Goal: Find specific page/section: Find specific page/section

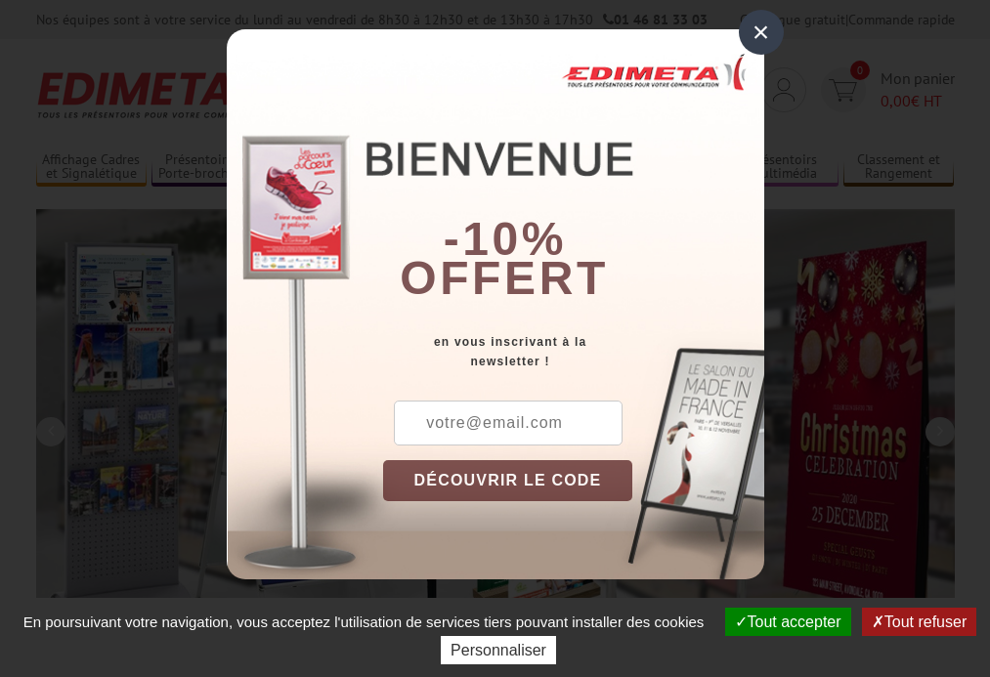
click at [785, 621] on button "Tout accepter" at bounding box center [788, 622] width 126 height 28
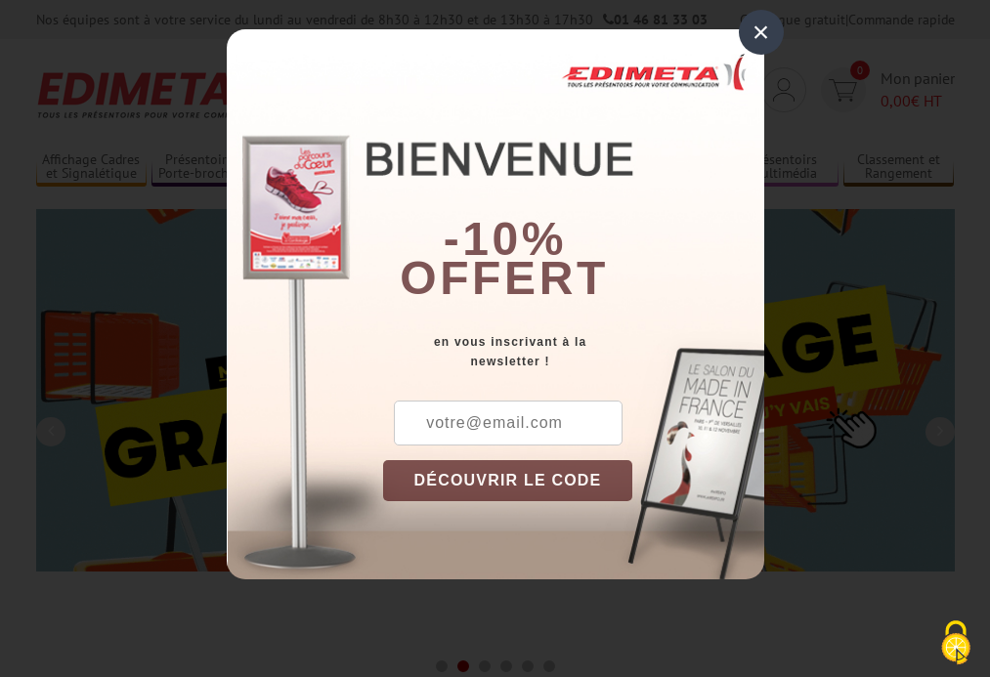
click at [760, 32] on div "×" at bounding box center [761, 32] width 45 height 45
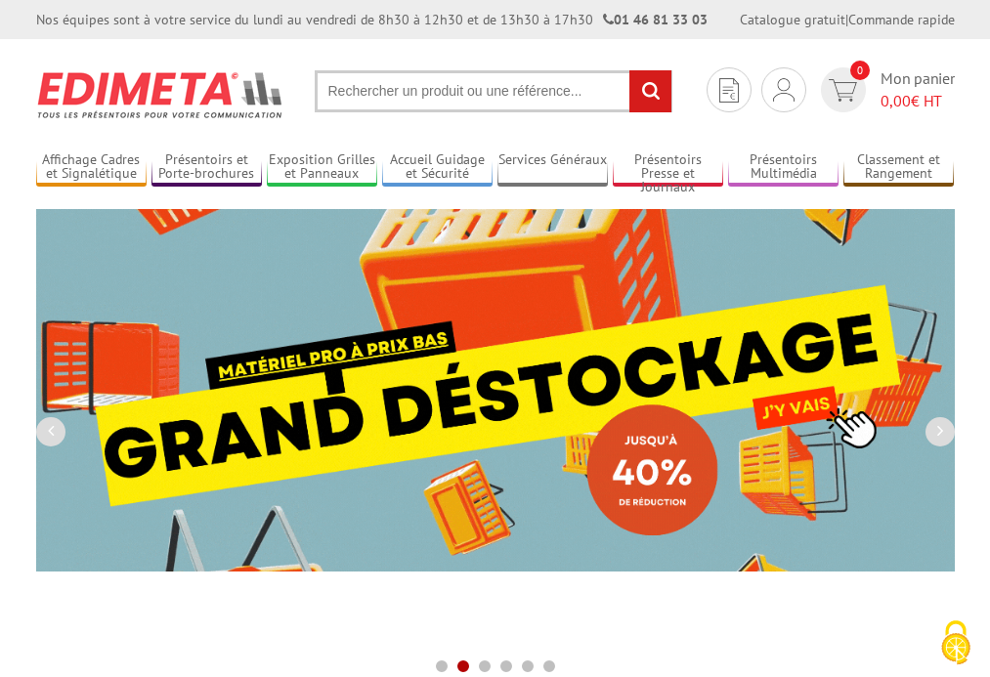
click at [0, 0] on div "Nos équipes sont à votre service du lundi au vendredi de 8h30 à 12h30 et de 13h…" at bounding box center [495, 19] width 990 height 39
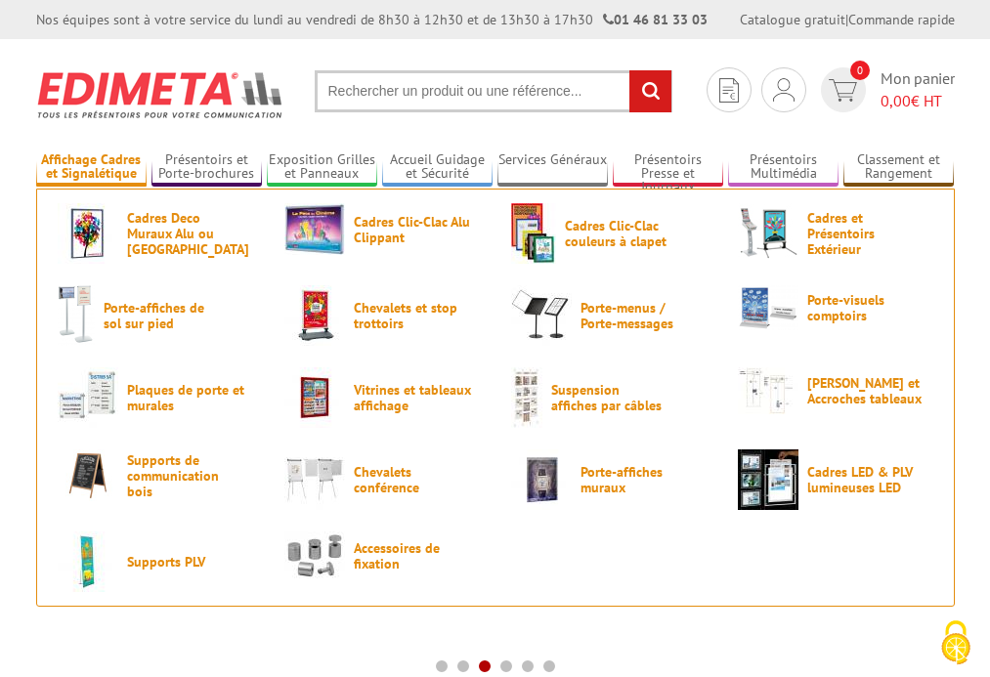
click at [91, 167] on link "Affichage Cadres et Signalétique" at bounding box center [91, 167] width 110 height 32
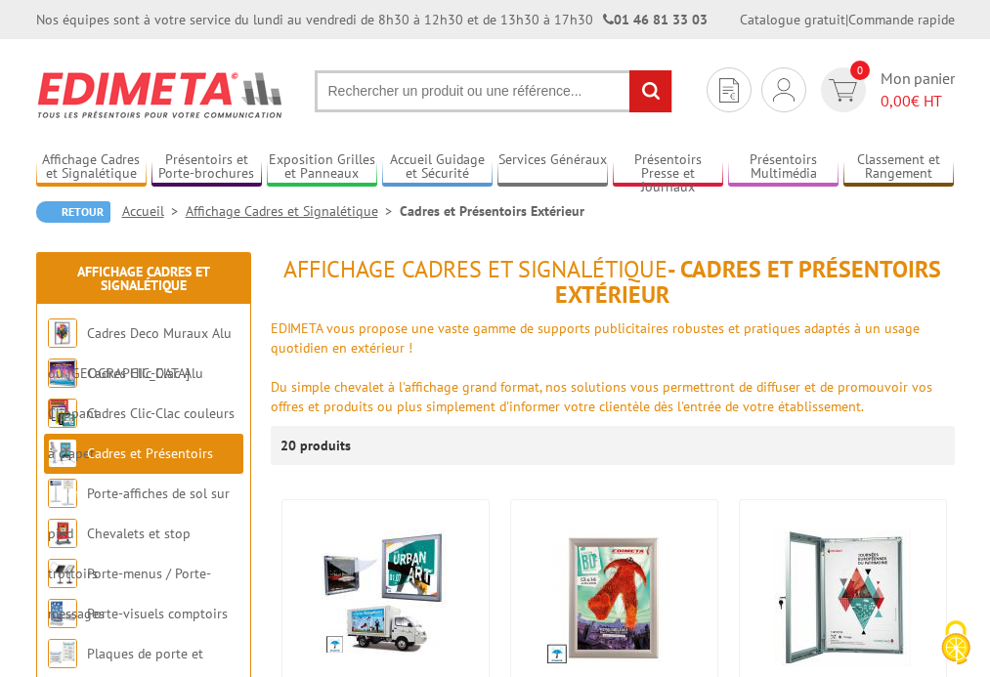
scroll to position [63, 0]
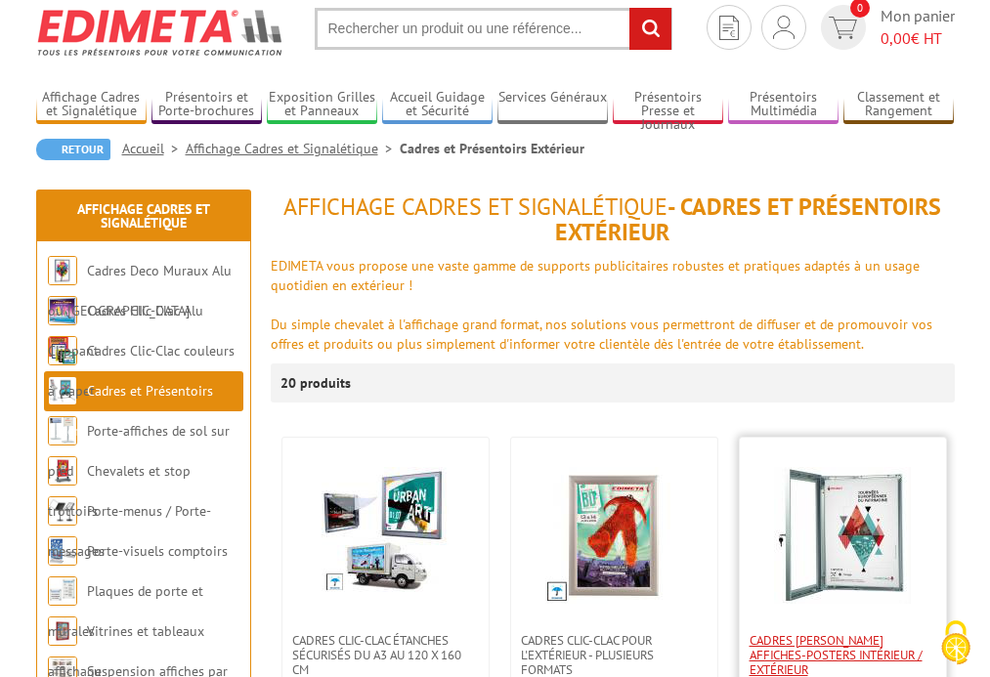
click at [841, 655] on span "Cadres [PERSON_NAME] affiches-posters intérieur / extérieur" at bounding box center [842, 655] width 187 height 44
